Goal: Find specific page/section: Find specific page/section

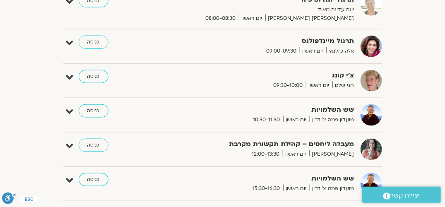
scroll to position [276, 0]
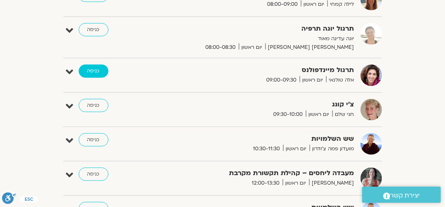
click at [97, 70] on link "כניסה" at bounding box center [94, 71] width 30 height 13
click at [97, 72] on link "כניסה" at bounding box center [94, 71] width 30 height 13
click at [100, 69] on link "כניסה" at bounding box center [94, 71] width 30 height 13
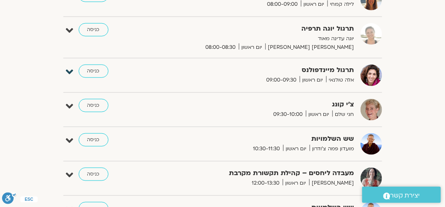
click at [71, 70] on icon at bounding box center [69, 72] width 7 height 12
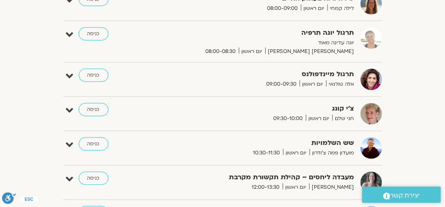
scroll to position [283, 0]
